Goal: Complete application form

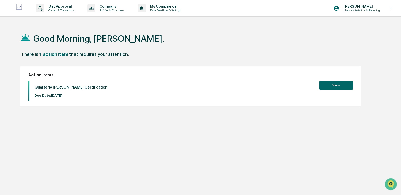
click at [339, 84] on button "View" at bounding box center [336, 85] width 34 height 9
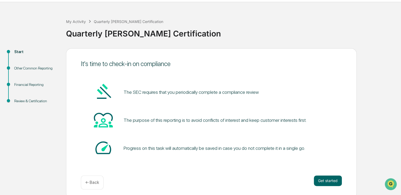
scroll to position [17, 0]
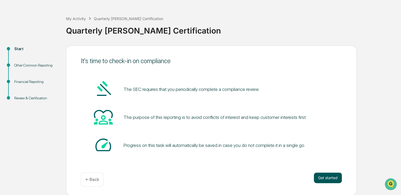
click at [325, 177] on button "Get started" at bounding box center [328, 177] width 28 height 11
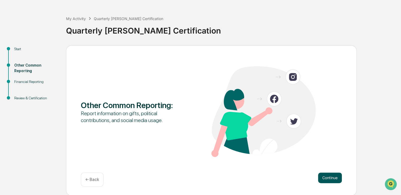
click at [326, 178] on button "Continue" at bounding box center [330, 177] width 24 height 11
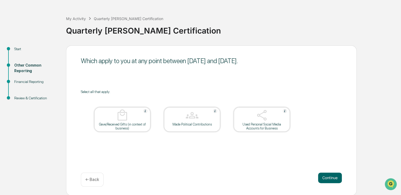
click at [326, 178] on button "Continue" at bounding box center [330, 177] width 24 height 11
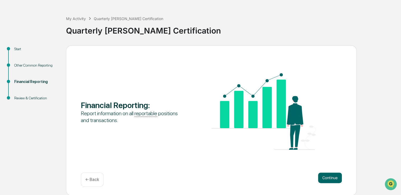
click at [97, 180] on p "← Back" at bounding box center [92, 179] width 14 height 5
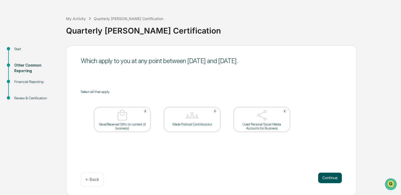
click at [330, 176] on button "Continue" at bounding box center [330, 177] width 24 height 11
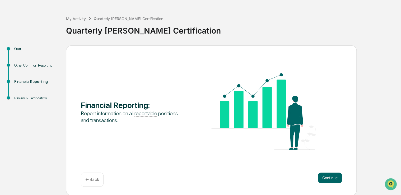
click at [330, 176] on button "Continue" at bounding box center [330, 177] width 24 height 11
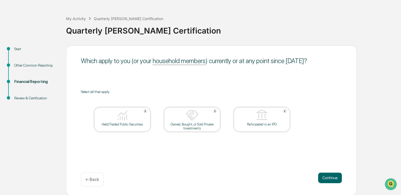
click at [126, 121] on img at bounding box center [122, 115] width 13 height 13
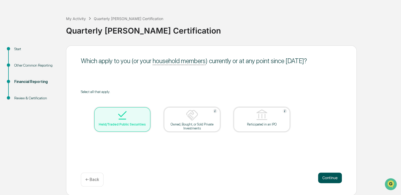
click at [328, 176] on button "Continue" at bounding box center [330, 177] width 24 height 11
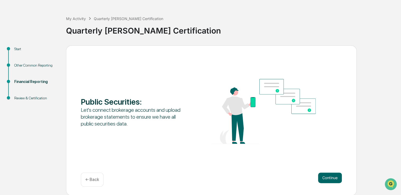
click at [328, 176] on button "Continue" at bounding box center [330, 177] width 24 height 11
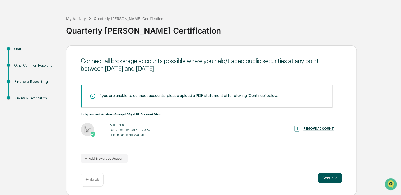
click at [329, 176] on button "Continue" at bounding box center [330, 177] width 24 height 11
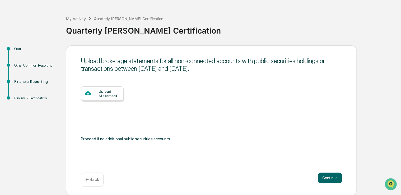
click at [110, 91] on div "Upload Statement" at bounding box center [108, 93] width 21 height 8
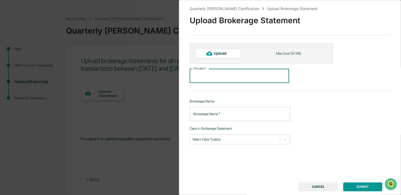
click at [217, 78] on input "File name   *" at bounding box center [238, 76] width 99 height 14
type input "**********"
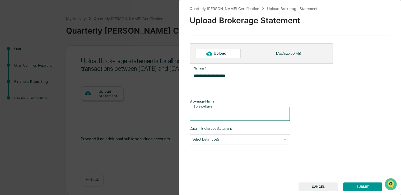
click at [227, 115] on input "Brokerage Name   *" at bounding box center [239, 114] width 100 height 14
type input "***"
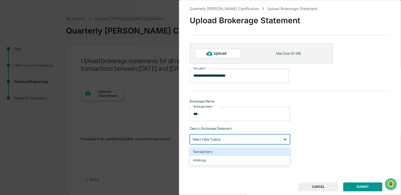
click at [282, 138] on icon at bounding box center [284, 138] width 5 height 5
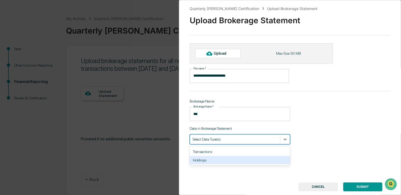
click at [208, 160] on div "Holdings" at bounding box center [239, 160] width 100 height 8
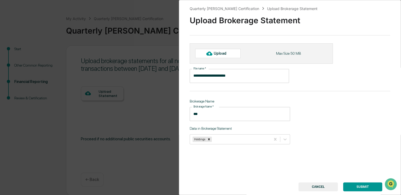
click at [221, 54] on div "Upload" at bounding box center [222, 53] width 17 height 4
click at [287, 173] on div "**********" at bounding box center [290, 97] width 222 height 195
click at [221, 51] on div "Upload" at bounding box center [222, 53] width 17 height 4
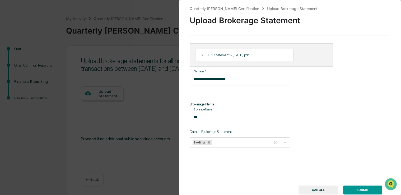
click at [345, 124] on div "**********" at bounding box center [290, 97] width 222 height 195
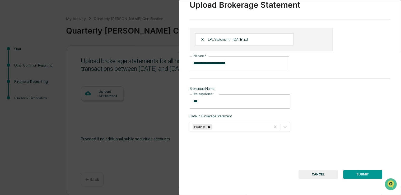
scroll to position [19, 0]
click at [355, 131] on div "**********" at bounding box center [290, 97] width 222 height 195
click at [357, 170] on button "SUBMIT" at bounding box center [362, 174] width 39 height 9
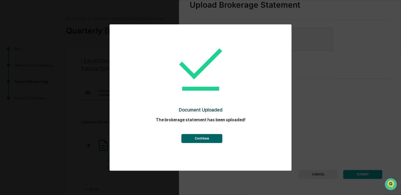
click at [204, 138] on button "Continue" at bounding box center [201, 138] width 41 height 9
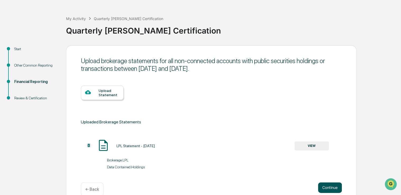
click at [327, 187] on button "Continue" at bounding box center [330, 187] width 24 height 11
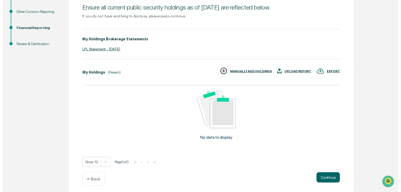
scroll to position [74, 0]
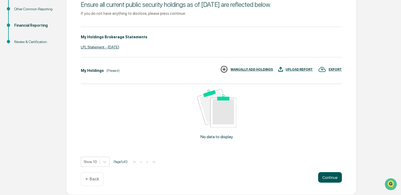
click at [331, 176] on button "Continue" at bounding box center [330, 177] width 24 height 11
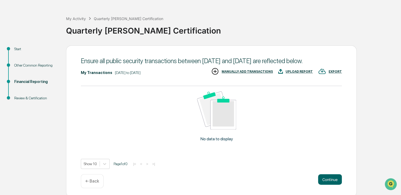
scroll to position [27, 0]
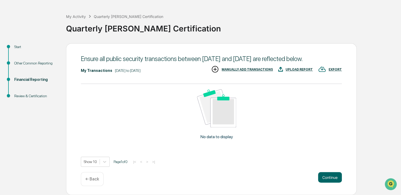
click at [331, 176] on button "Continue" at bounding box center [330, 177] width 24 height 11
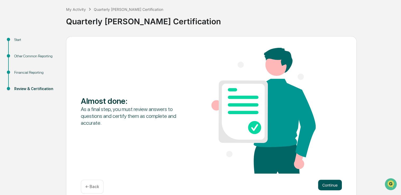
click at [328, 183] on button "Continue" at bounding box center [330, 184] width 24 height 11
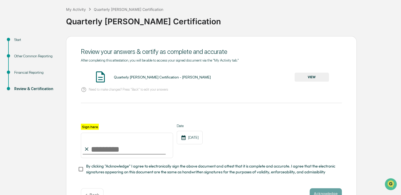
click at [310, 78] on button "VIEW" at bounding box center [311, 77] width 34 height 9
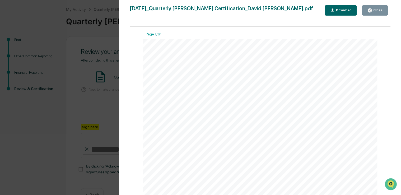
click at [373, 10] on div "Close" at bounding box center [377, 10] width 10 height 4
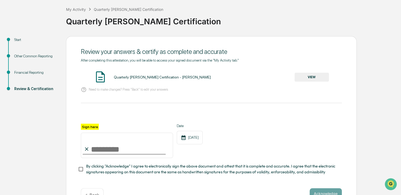
click at [92, 149] on input "Sign here" at bounding box center [127, 144] width 92 height 25
type input "**********"
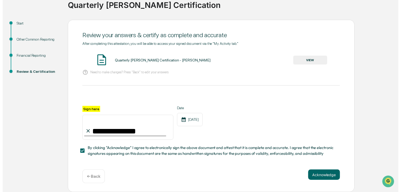
scroll to position [44, 0]
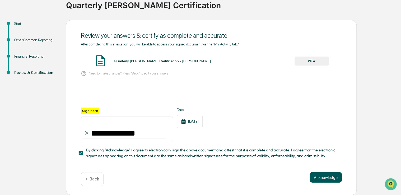
click at [321, 177] on button "Acknowledge" at bounding box center [325, 177] width 32 height 11
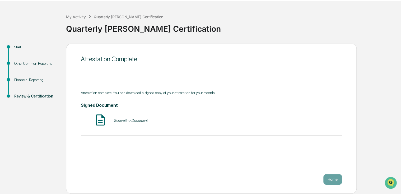
scroll to position [17, 0]
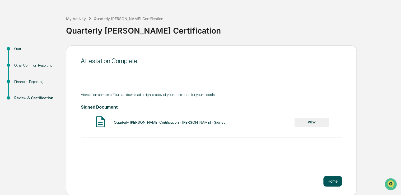
click at [330, 182] on button "Home" at bounding box center [332, 181] width 18 height 11
